Goal: Task Accomplishment & Management: Manage account settings

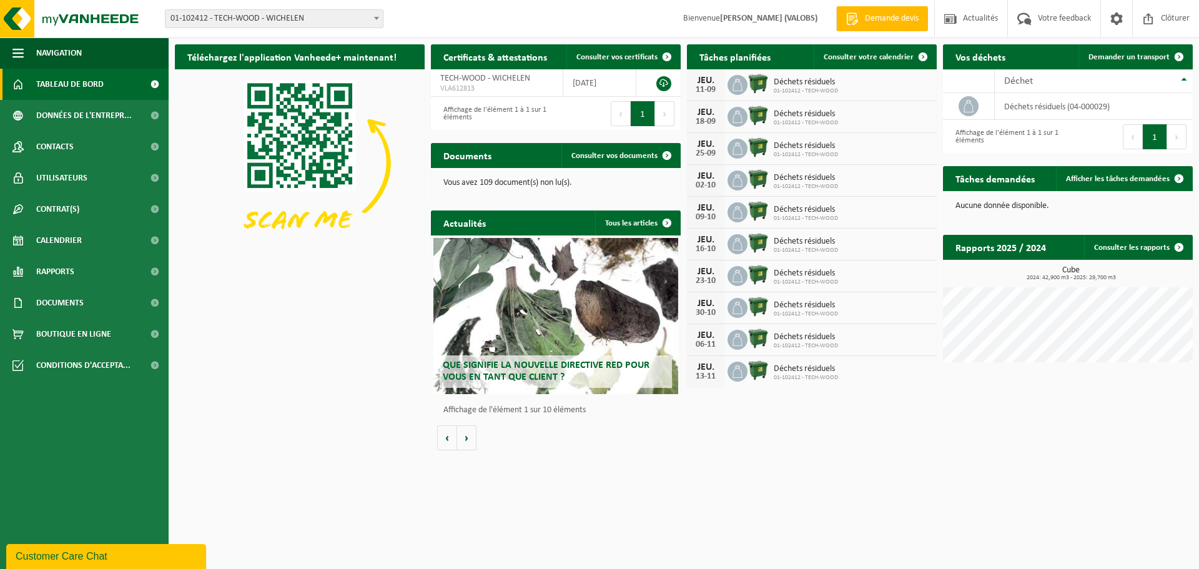
click at [244, 21] on span "01-102412 - TECH-WOOD - WICHELEN" at bounding box center [273, 18] width 217 height 17
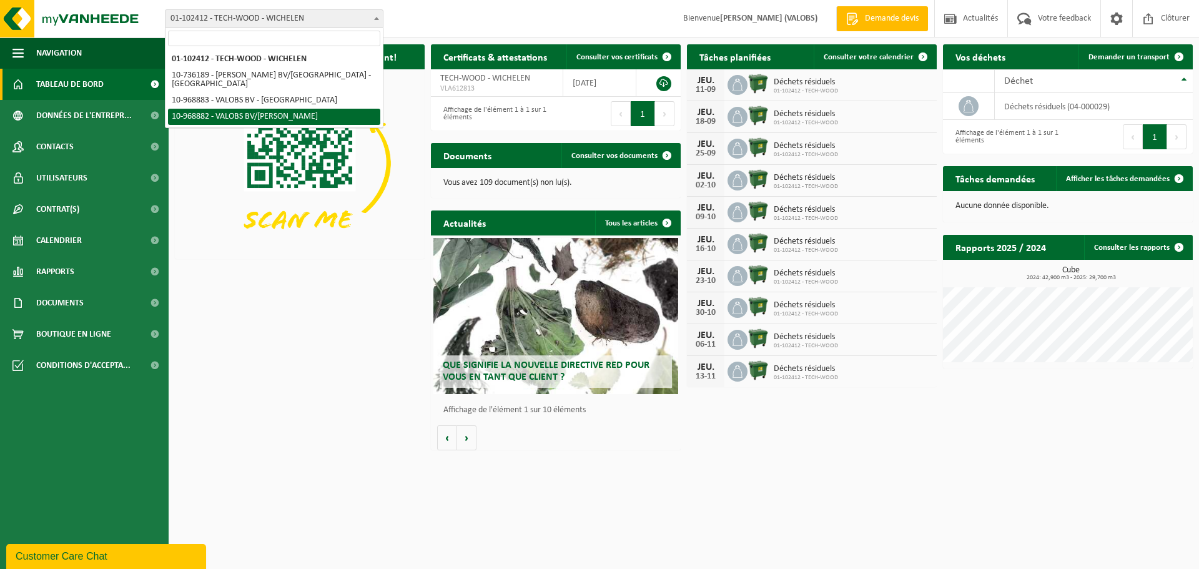
select select "154559"
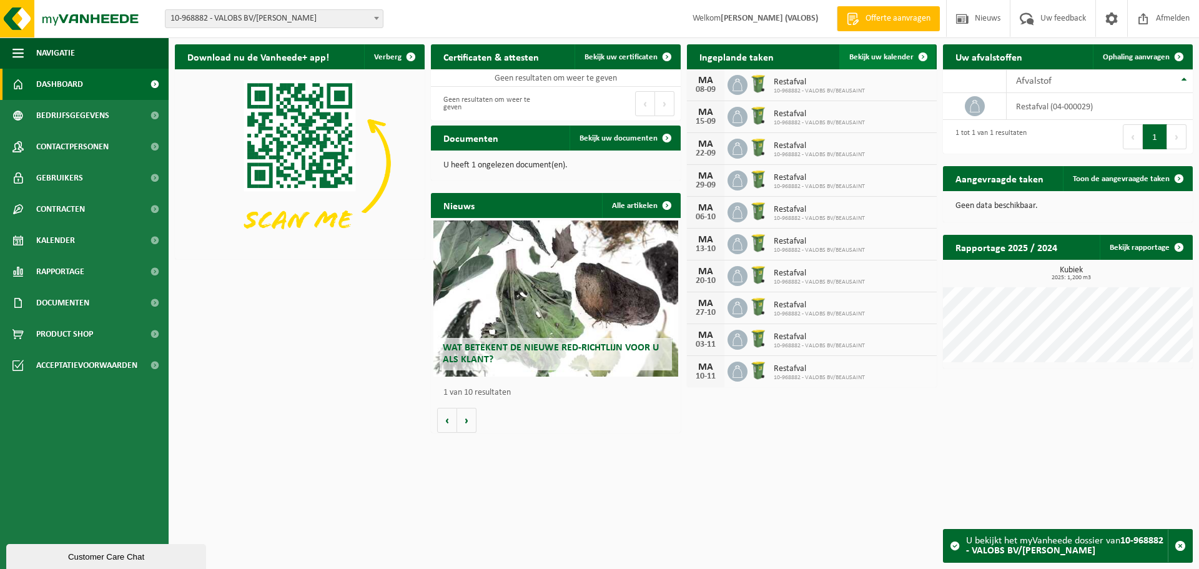
click at [898, 57] on span "Bekijk uw kalender" at bounding box center [881, 57] width 64 height 8
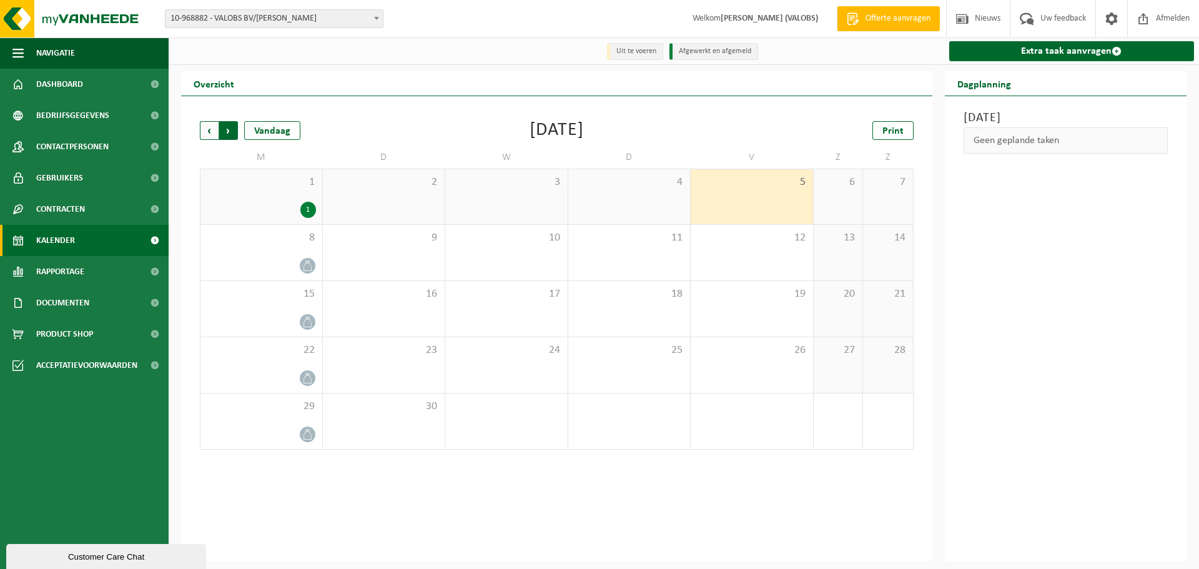
click at [210, 137] on span "Vorige" at bounding box center [209, 130] width 19 height 19
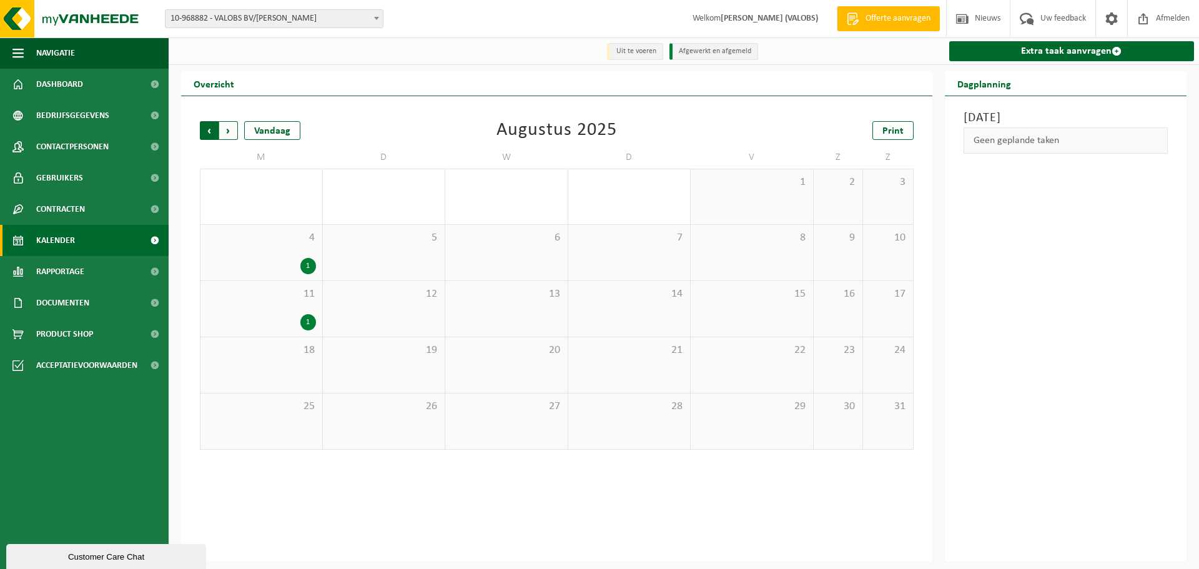
click at [229, 129] on span "Volgende" at bounding box center [228, 130] width 19 height 19
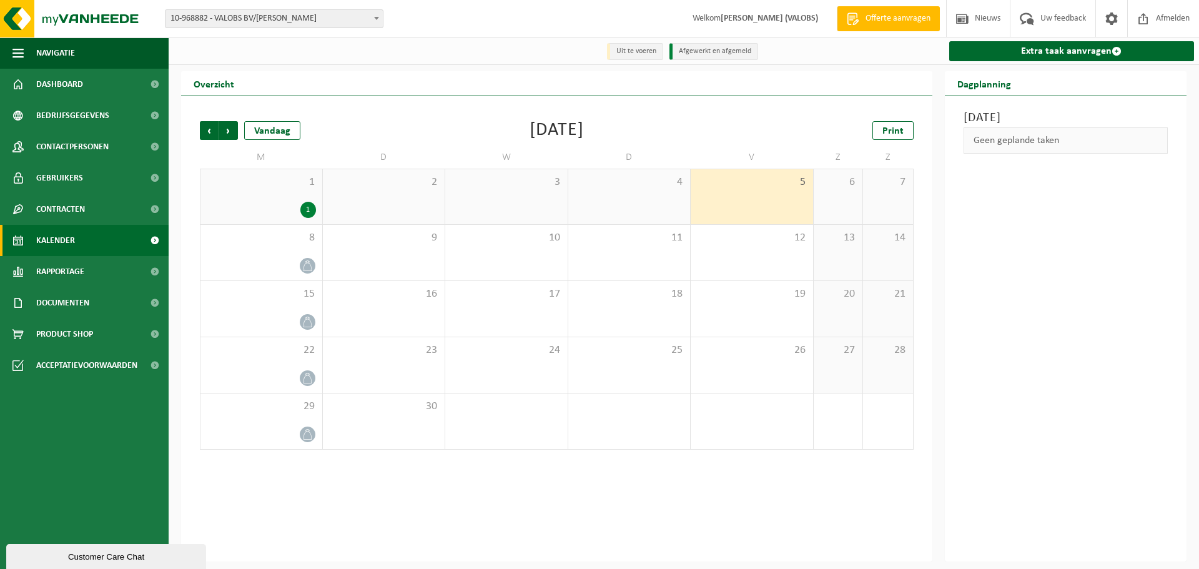
click at [309, 209] on div "1" at bounding box center [308, 210] width 16 height 16
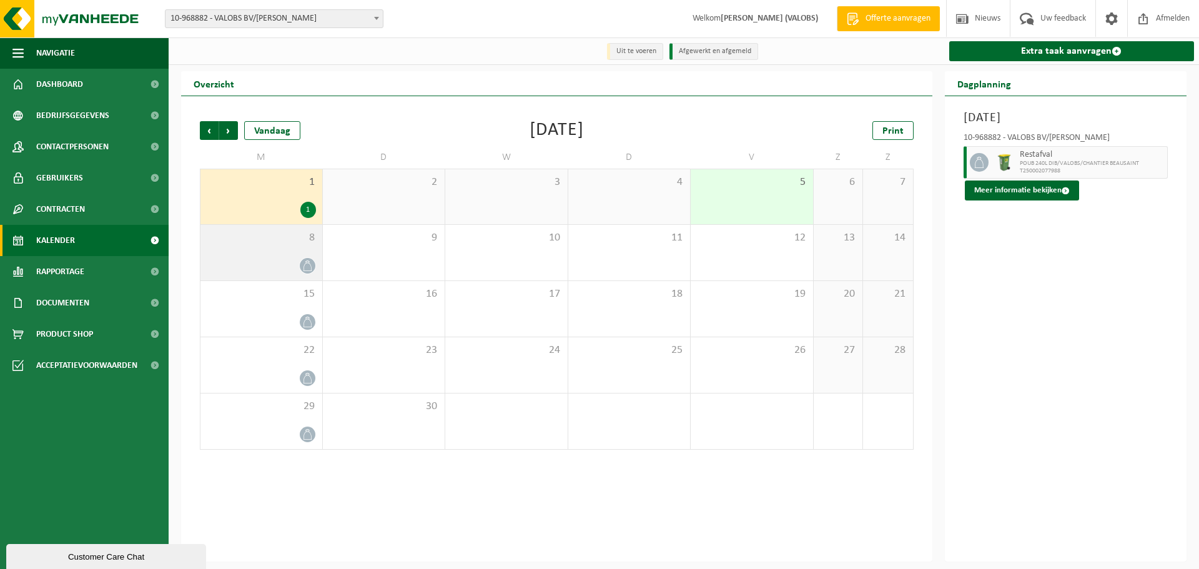
click at [277, 240] on span "8" at bounding box center [261, 238] width 109 height 14
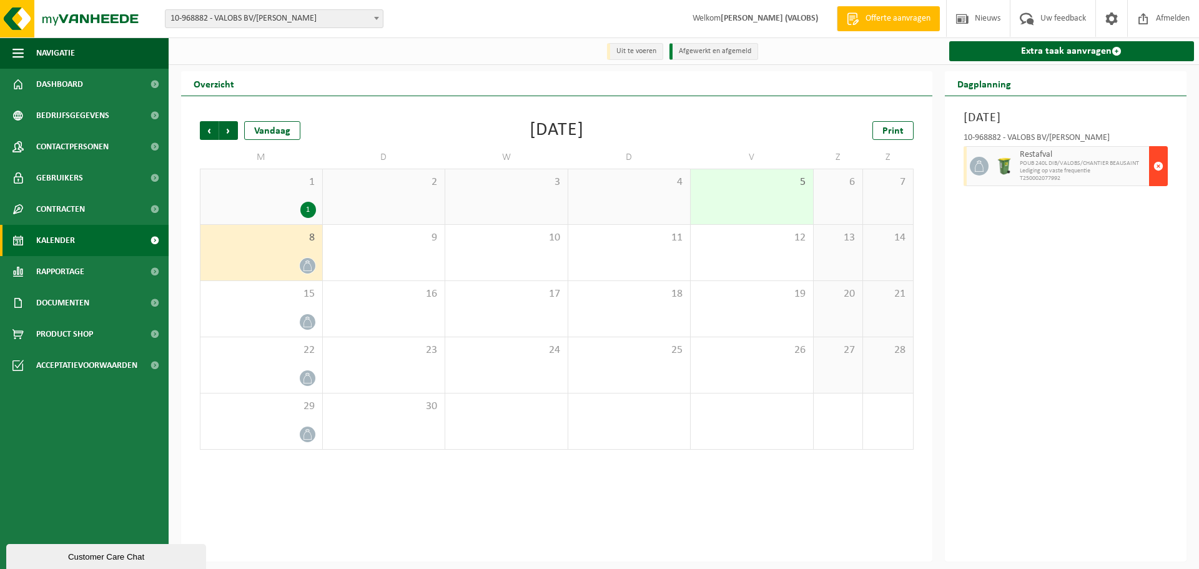
click at [1157, 166] on span "button" at bounding box center [1158, 166] width 10 height 25
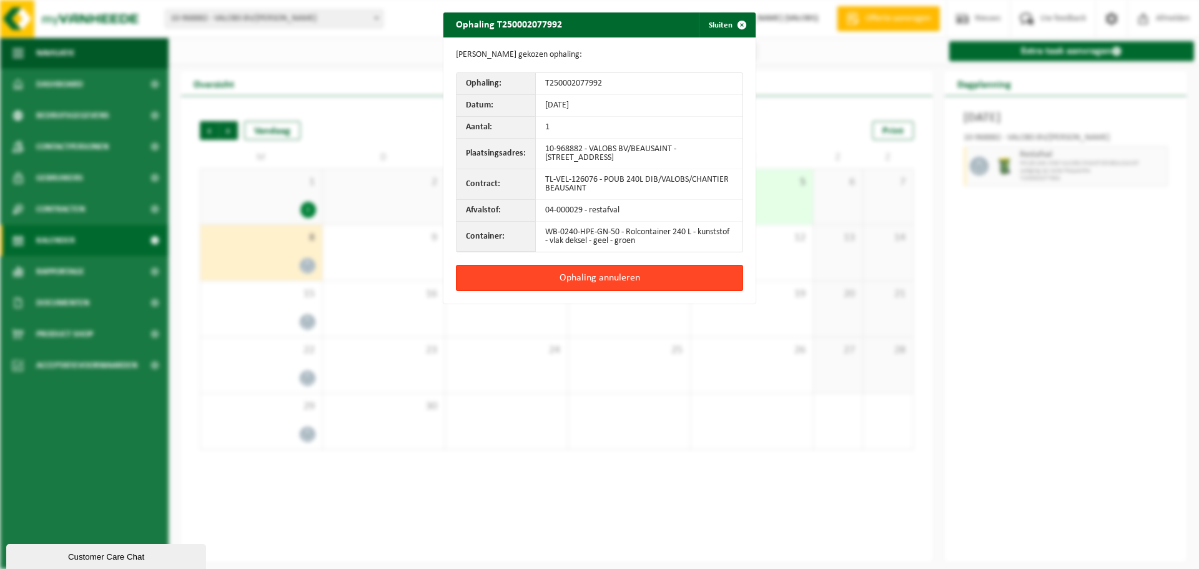
click at [631, 274] on button "Ophaling annuleren" at bounding box center [599, 278] width 287 height 26
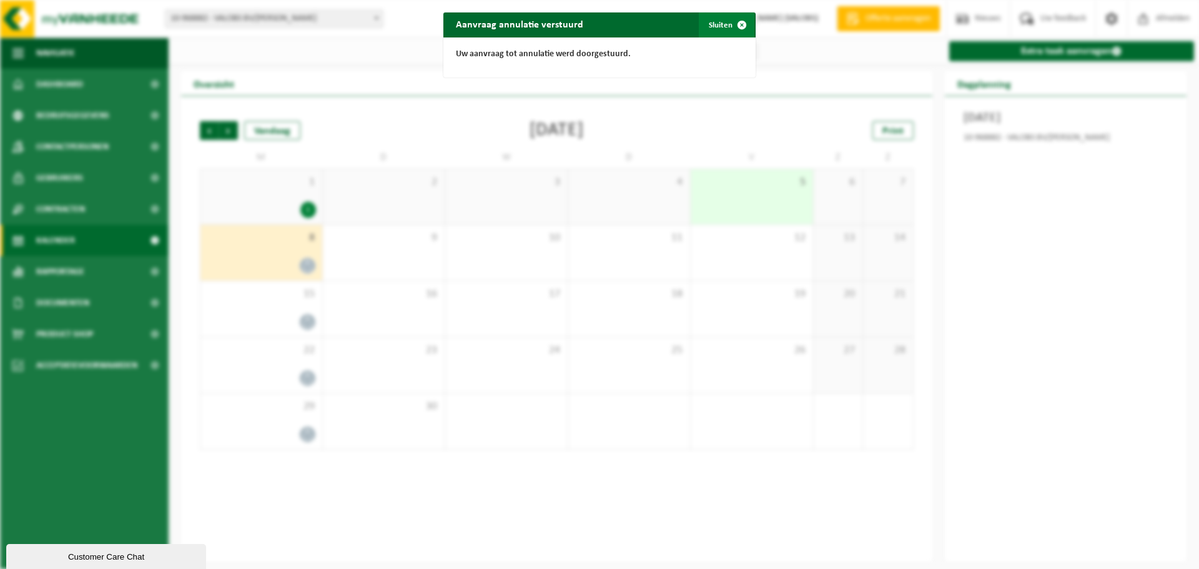
click at [736, 24] on span "button" at bounding box center [741, 24] width 25 height 25
